Goal: Obtain resource: Download file/media

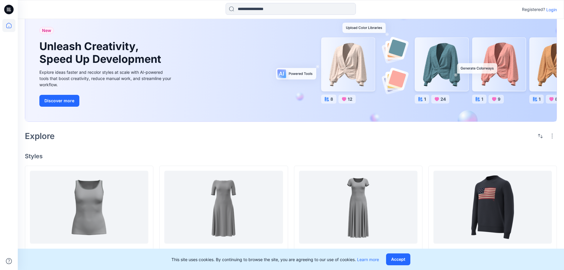
scroll to position [59, 0]
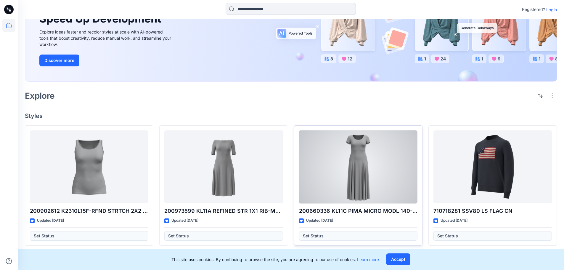
click at [336, 181] on div at bounding box center [358, 166] width 118 height 73
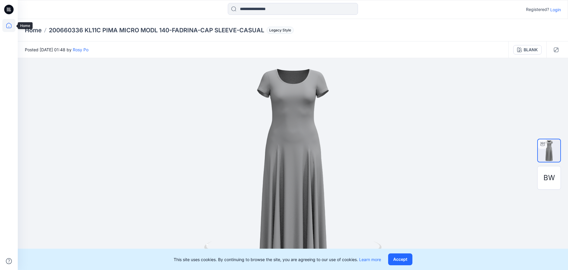
click at [5, 26] on icon at bounding box center [8, 25] width 13 height 13
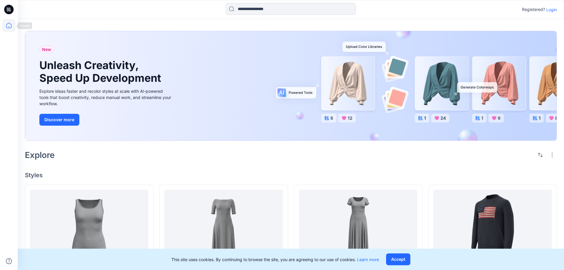
click at [12, 29] on icon at bounding box center [8, 25] width 13 height 13
click at [548, 12] on p "Login" at bounding box center [551, 10] width 11 height 6
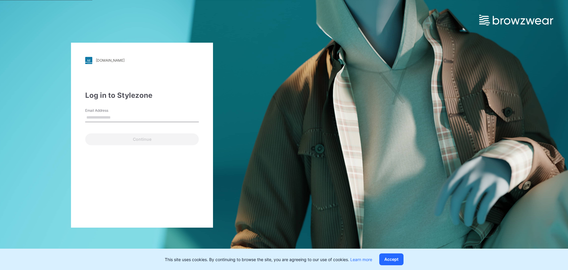
type input "**********"
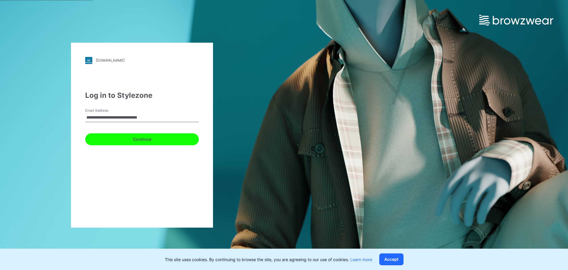
click at [120, 136] on button "Continue" at bounding box center [142, 139] width 114 height 12
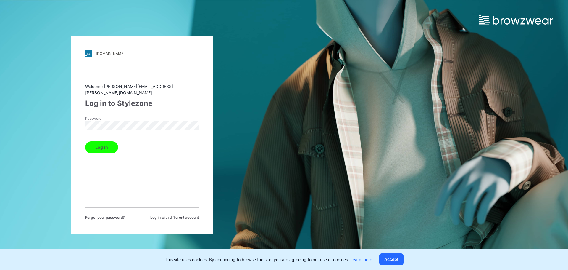
click at [114, 141] on button "Log in" at bounding box center [101, 147] width 33 height 12
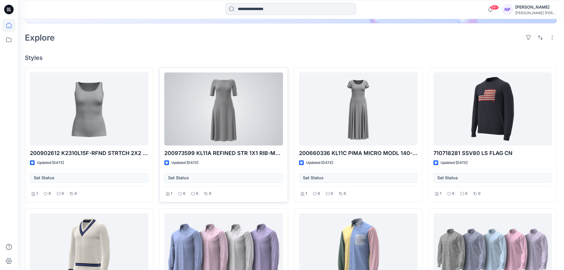
scroll to position [148, 0]
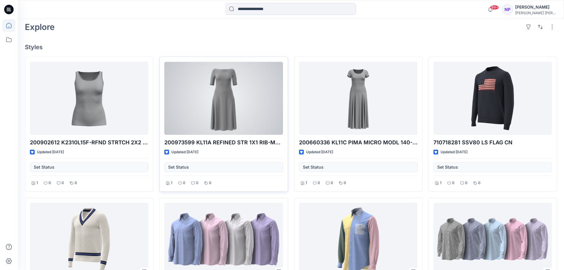
click at [195, 100] on div at bounding box center [223, 98] width 118 height 73
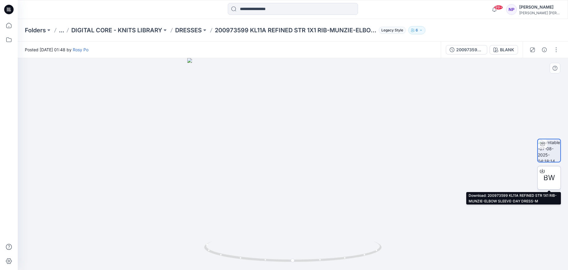
click at [541, 170] on icon at bounding box center [542, 170] width 5 height 5
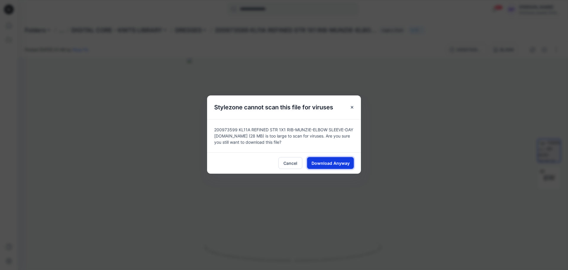
click at [336, 163] on span "Download Anyway" at bounding box center [331, 163] width 38 height 6
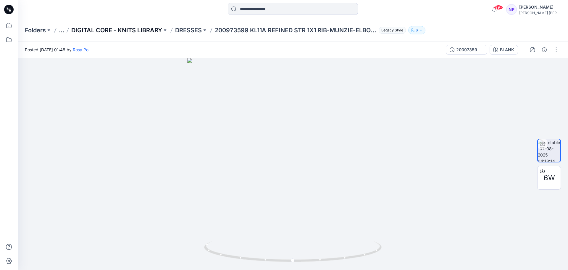
click at [146, 29] on p "DIGITAL CORE - KNITS LIBRARY" at bounding box center [116, 30] width 91 height 8
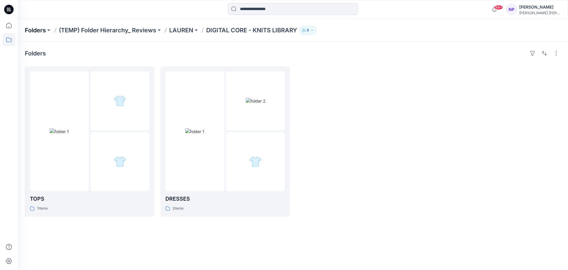
click at [39, 32] on p "Folders" at bounding box center [35, 30] width 21 height 8
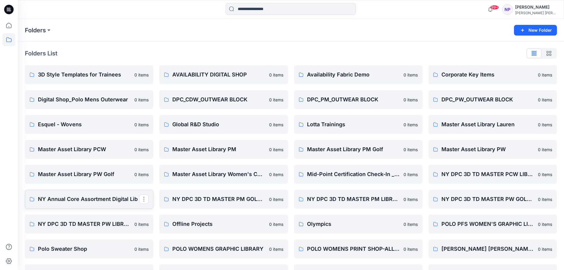
click at [75, 200] on p "NY Annual Core Assortment Digital Lib" at bounding box center [88, 199] width 101 height 8
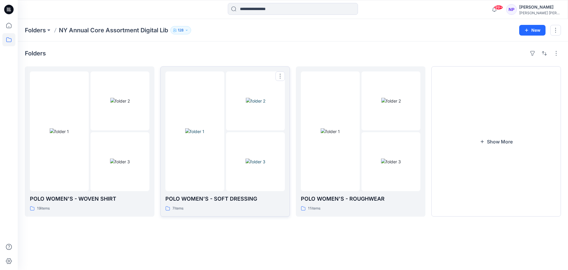
click at [231, 198] on p "POLO WOMEN'S - SOFT DRESSING" at bounding box center [225, 198] width 120 height 8
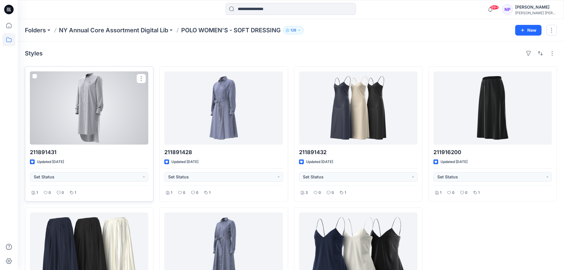
click at [94, 121] on div at bounding box center [89, 107] width 118 height 73
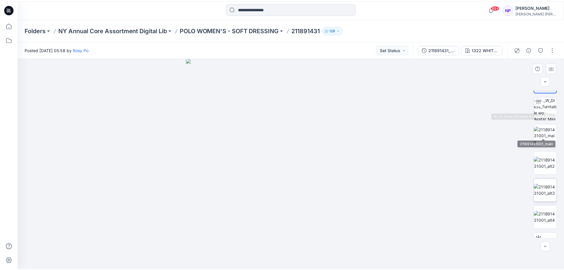
scroll to position [39, 0]
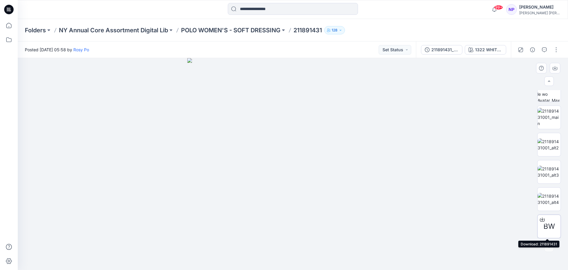
click at [541, 218] on icon at bounding box center [542, 219] width 5 height 5
click at [245, 31] on p "POLO WOMEN'S - SOFT DRESSING" at bounding box center [230, 30] width 99 height 8
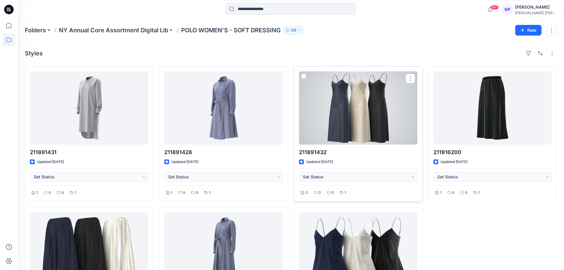
click at [339, 106] on div at bounding box center [358, 107] width 118 height 73
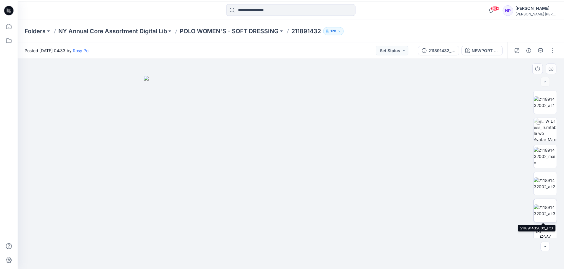
scroll to position [39, 0]
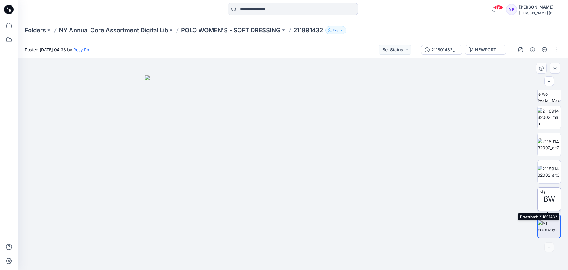
click at [540, 190] on icon at bounding box center [542, 192] width 5 height 5
click at [215, 27] on p "POLO WOMEN'S - SOFT DRESSING" at bounding box center [230, 30] width 99 height 8
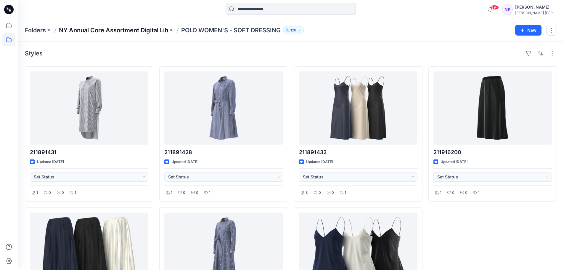
click at [153, 30] on p "NY Annual Core Assortment Digital Lib" at bounding box center [113, 30] width 109 height 8
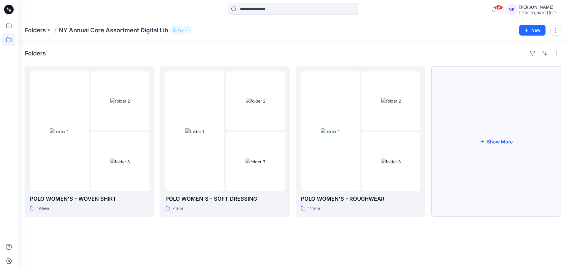
click at [482, 147] on button "Show More" at bounding box center [496, 141] width 130 height 150
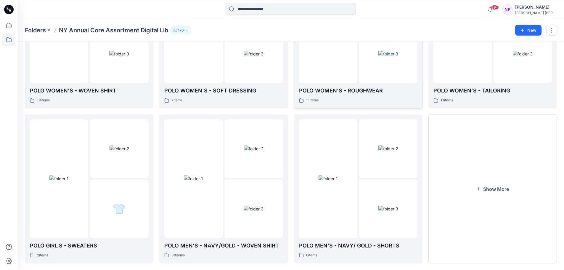
scroll to position [117, 0]
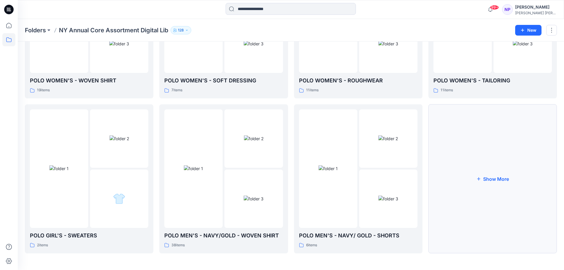
click at [447, 165] on button "Show More" at bounding box center [492, 178] width 128 height 149
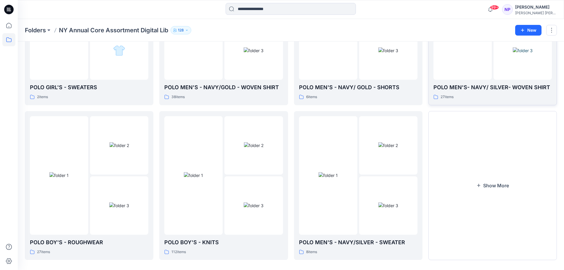
scroll to position [271, 0]
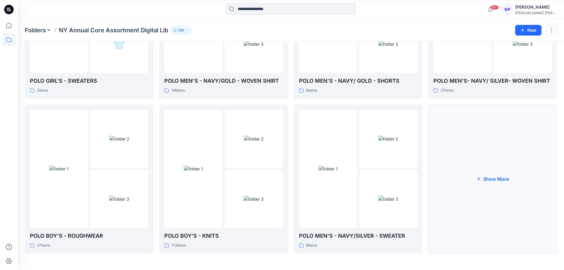
click at [447, 163] on button "Show More" at bounding box center [492, 178] width 128 height 149
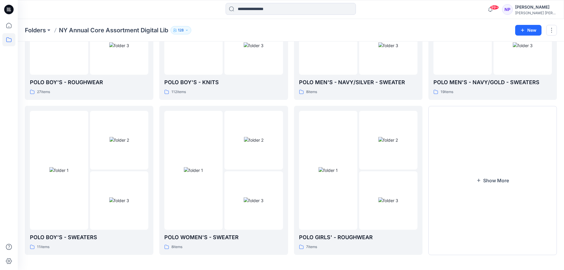
scroll to position [426, 0]
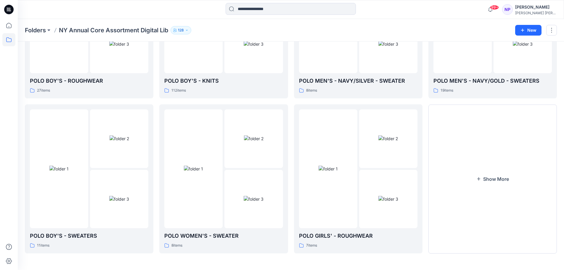
click at [447, 163] on button "Show More" at bounding box center [492, 178] width 128 height 149
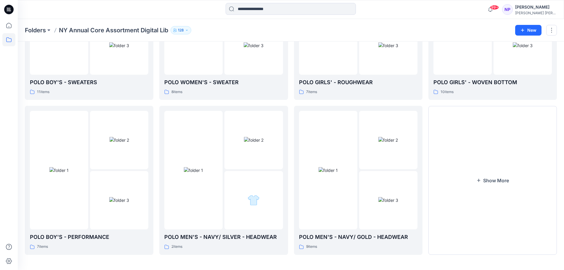
scroll to position [581, 0]
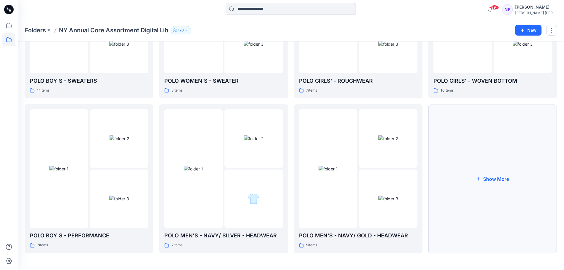
click at [447, 163] on button "Show More" at bounding box center [492, 178] width 128 height 149
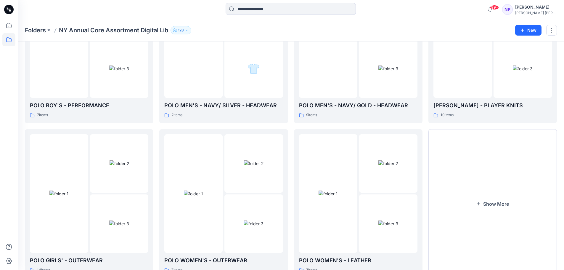
scroll to position [736, 0]
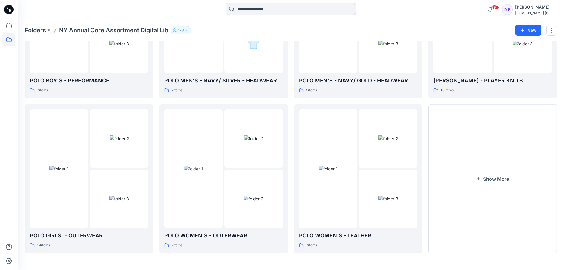
click at [447, 163] on button "Show More" at bounding box center [492, 178] width 128 height 149
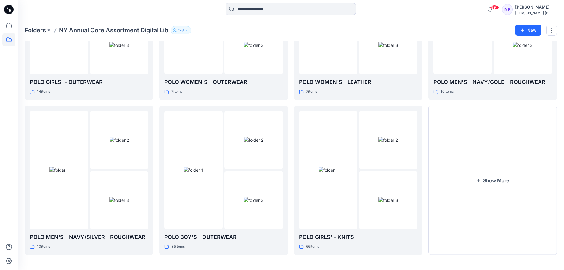
scroll to position [891, 0]
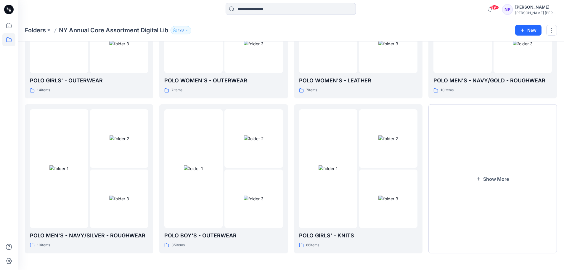
click at [447, 163] on button "Show More" at bounding box center [492, 178] width 128 height 149
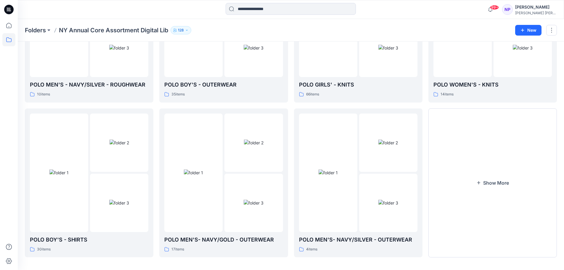
scroll to position [1045, 0]
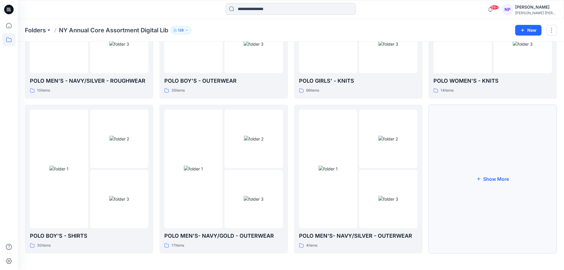
click at [449, 173] on button "Show More" at bounding box center [492, 178] width 128 height 149
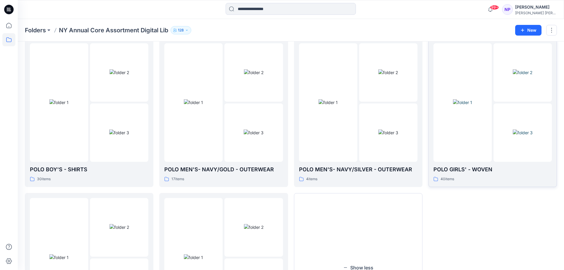
scroll to position [1111, 0]
click at [452, 142] on div at bounding box center [462, 103] width 58 height 118
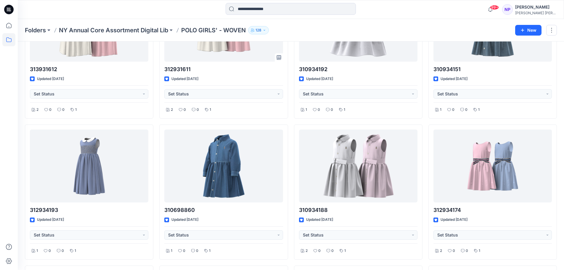
scroll to position [89, 0]
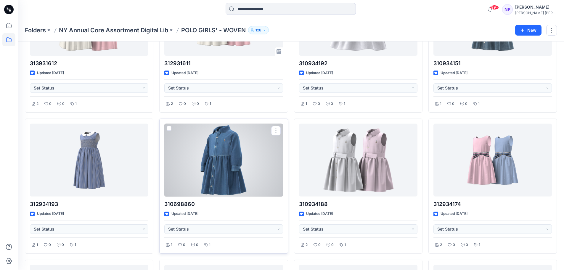
click at [223, 158] on div at bounding box center [223, 159] width 118 height 73
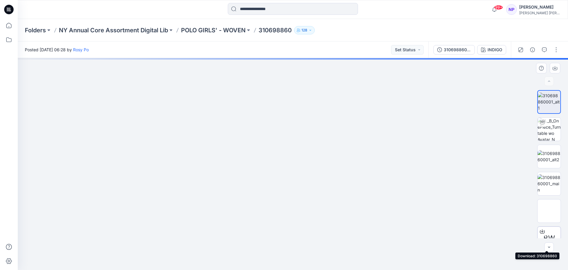
click at [538, 231] on div at bounding box center [542, 230] width 9 height 9
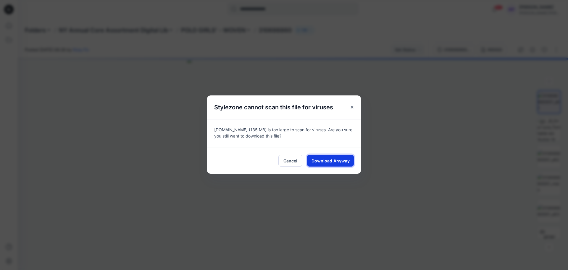
click at [343, 158] on span "Download Anyway" at bounding box center [331, 160] width 38 height 6
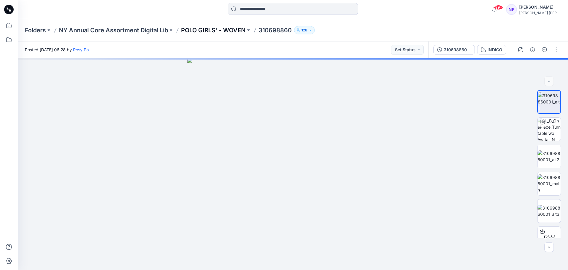
click at [234, 30] on p "POLO GIRLS' - WOVEN" at bounding box center [213, 30] width 65 height 8
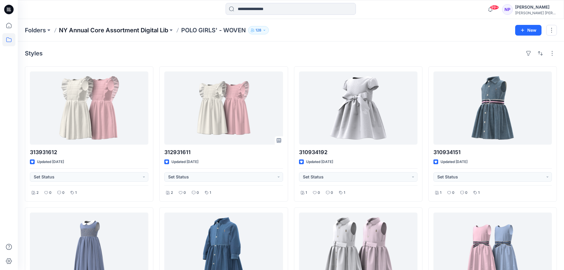
click at [141, 29] on p "NY Annual Core Assortment Digital Lib" at bounding box center [113, 30] width 109 height 8
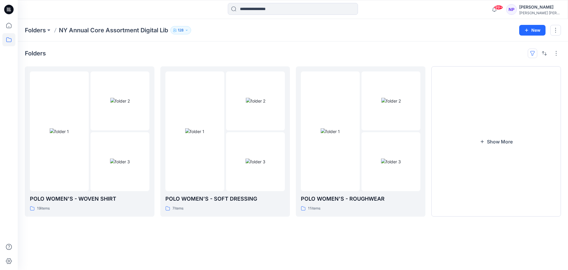
click at [532, 56] on button "button" at bounding box center [532, 53] width 9 height 9
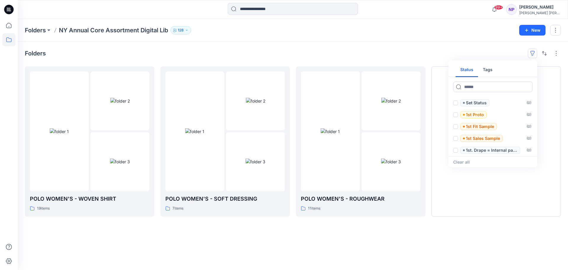
click at [486, 70] on button "Tags" at bounding box center [487, 70] width 19 height 14
click at [463, 71] on button "Status" at bounding box center [467, 70] width 22 height 14
click at [400, 55] on div "Folders Status Tags Set Status ( 0 ) 1st Proto ( 0 ) 1st Fit Sample ( 0 ) 1st S…" at bounding box center [293, 53] width 536 height 9
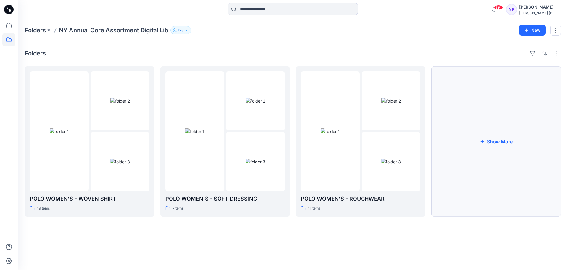
click at [494, 133] on button "Show More" at bounding box center [496, 141] width 130 height 150
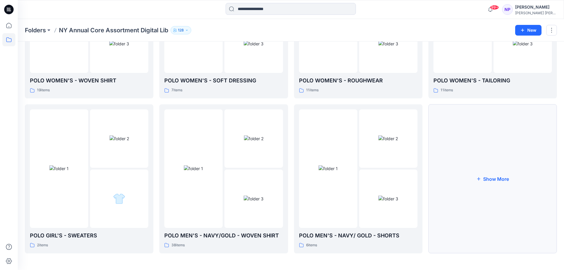
click at [461, 145] on button "Show More" at bounding box center [492, 178] width 128 height 149
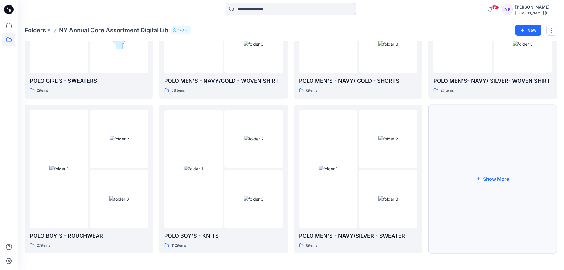
click at [461, 154] on button "Show More" at bounding box center [492, 178] width 128 height 149
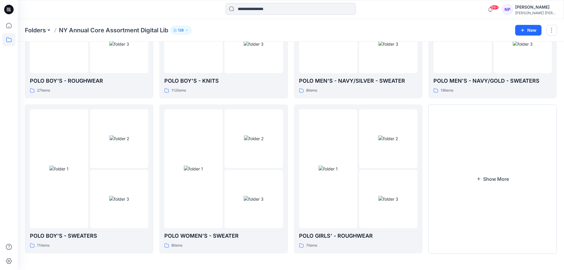
click at [461, 154] on button "Show More" at bounding box center [492, 178] width 128 height 149
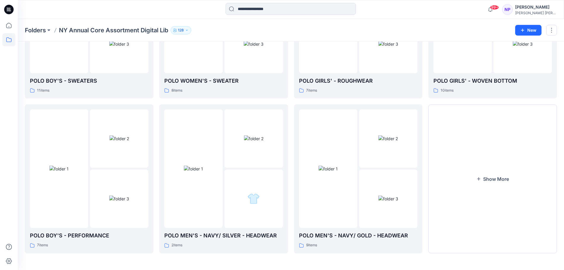
click at [461, 154] on button "Show More" at bounding box center [492, 178] width 128 height 149
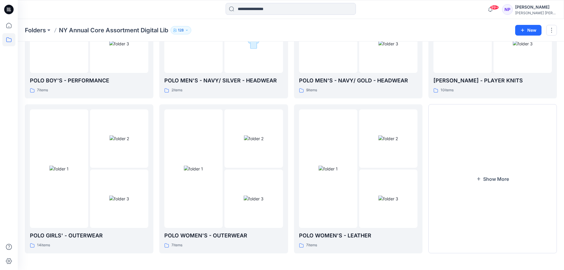
click at [461, 154] on button "Show More" at bounding box center [492, 178] width 128 height 149
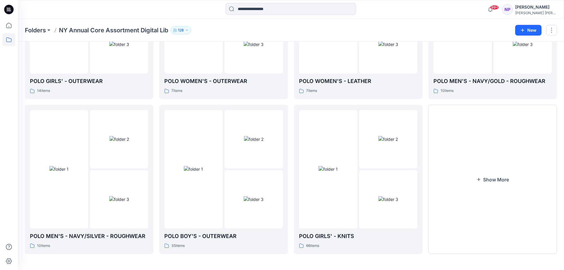
scroll to position [891, 0]
click at [461, 154] on button "Show More" at bounding box center [492, 178] width 128 height 149
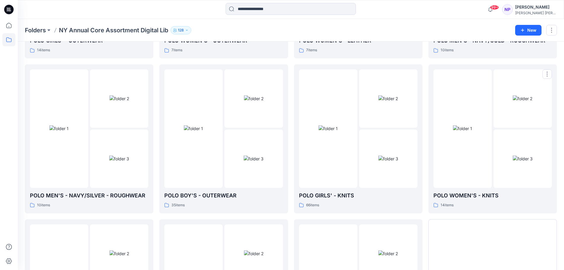
scroll to position [1045, 0]
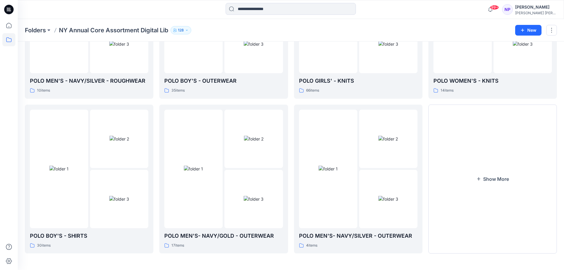
click at [461, 154] on button "Show More" at bounding box center [492, 178] width 128 height 149
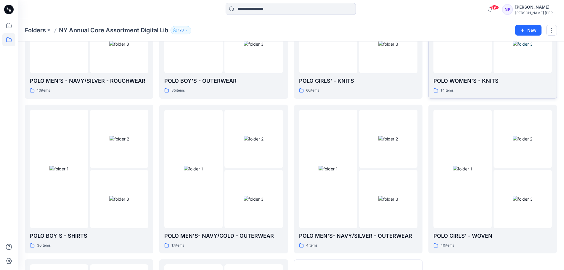
click at [453, 83] on p "POLO WOMEN'S - KNITS" at bounding box center [492, 81] width 118 height 8
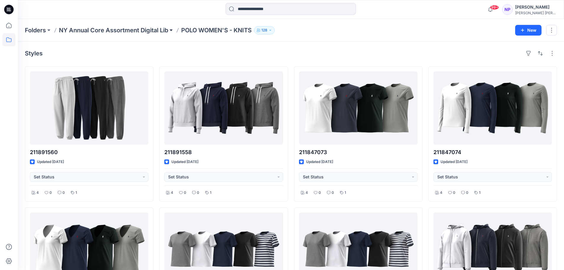
click at [174, 28] on button at bounding box center [171, 30] width 6 height 8
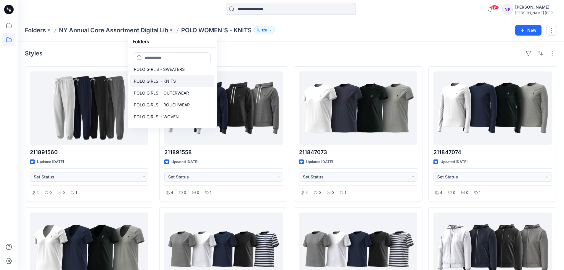
scroll to position [73, 0]
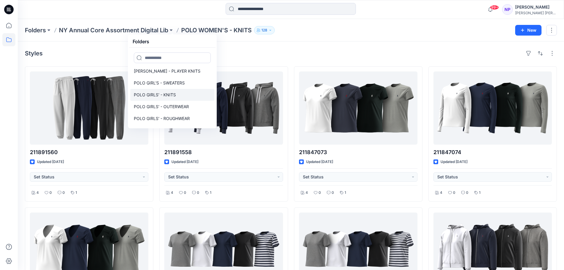
click at [155, 92] on p "POLO GIRLS' - KNITS" at bounding box center [155, 94] width 42 height 7
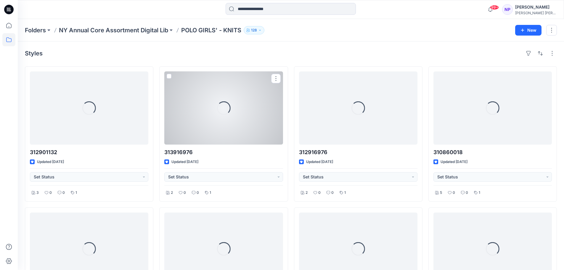
drag, startPoint x: 161, startPoint y: 93, endPoint x: 174, endPoint y: 13, distance: 81.3
click at [174, 13] on div at bounding box center [290, 9] width 273 height 13
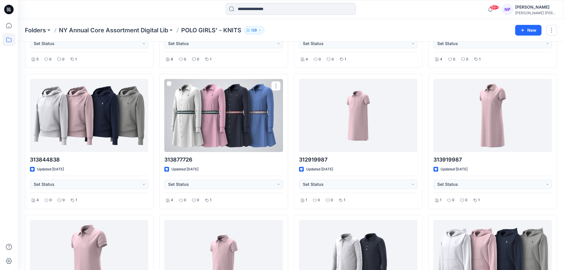
scroll to position [1011, 0]
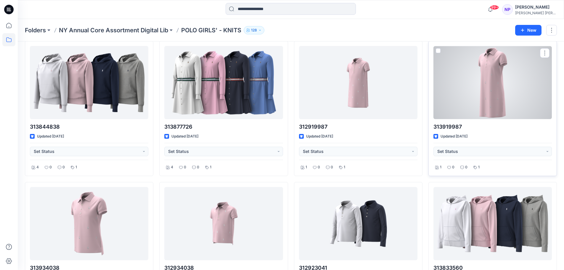
click at [487, 83] on div at bounding box center [492, 82] width 118 height 73
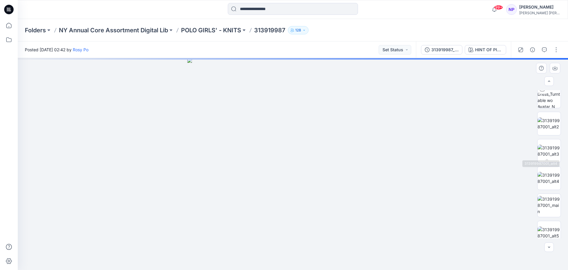
scroll to position [66, 0]
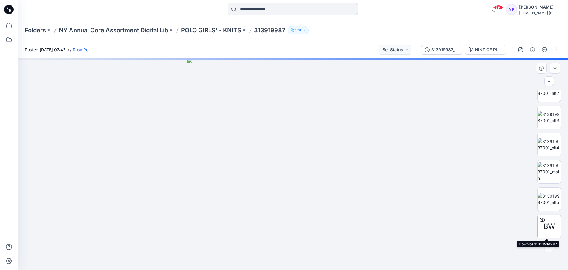
click at [541, 218] on icon at bounding box center [542, 219] width 5 height 5
